Goal: Information Seeking & Learning: Learn about a topic

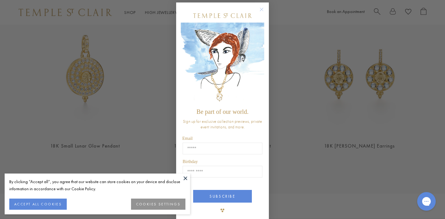
scroll to position [7, 0]
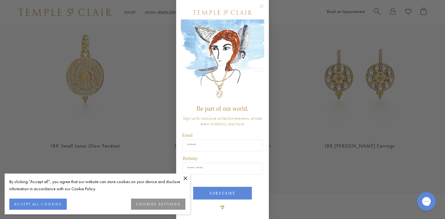
click at [260, 6] on circle "Close dialog" at bounding box center [261, 6] width 7 height 7
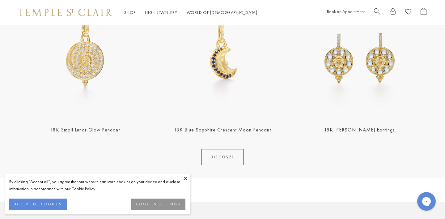
scroll to position [289, 0]
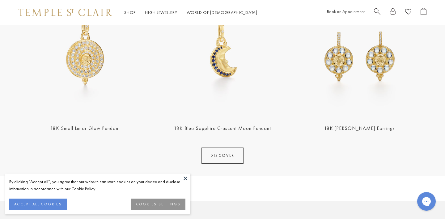
click at [101, 132] on h2 "18K Small Lunar Glow Pendant" at bounding box center [86, 128] width 134 height 7
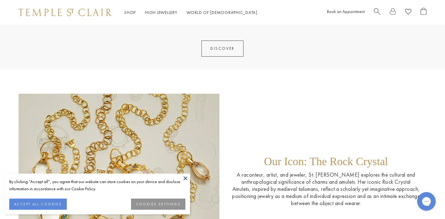
scroll to position [861, 0]
click at [225, 51] on link "DISCOVER" at bounding box center [223, 49] width 42 height 16
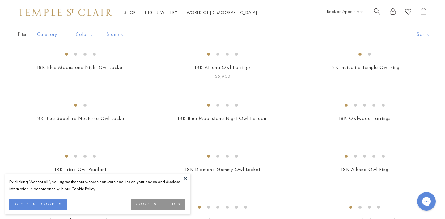
scroll to position [108, 0]
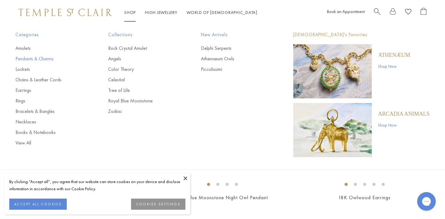
click at [36, 58] on link "Pendants & Charms" at bounding box center [49, 58] width 68 height 7
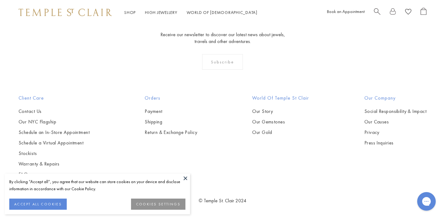
scroll to position [3789, 0]
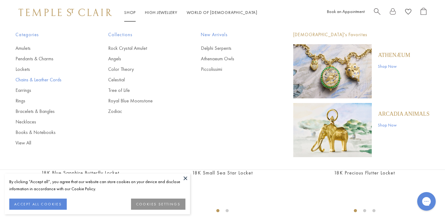
click at [32, 80] on link "Chains & Leather Cords" at bounding box center [49, 79] width 68 height 7
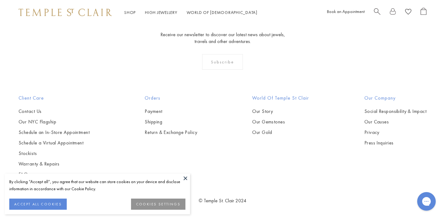
scroll to position [570, 0]
